Goal: Information Seeking & Learning: Find specific fact

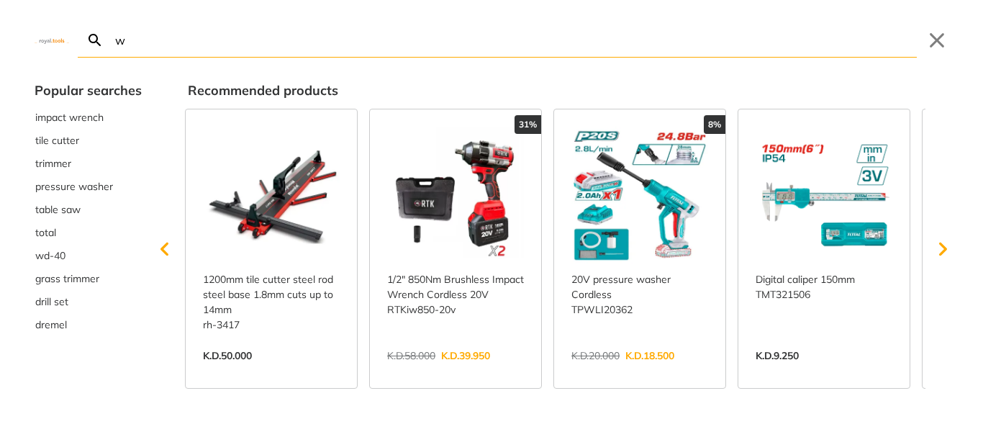
type input "w"
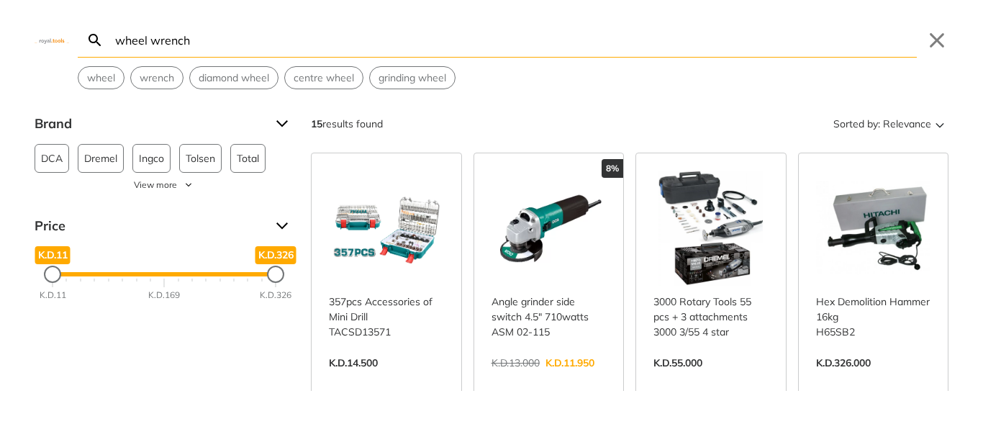
type input "wheel wrench"
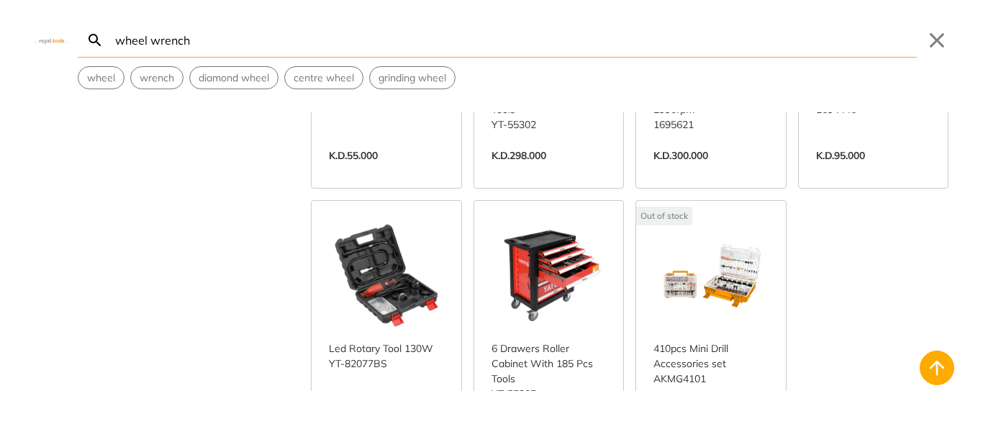
scroll to position [936, 0]
